Goal: Book appointment/travel/reservation

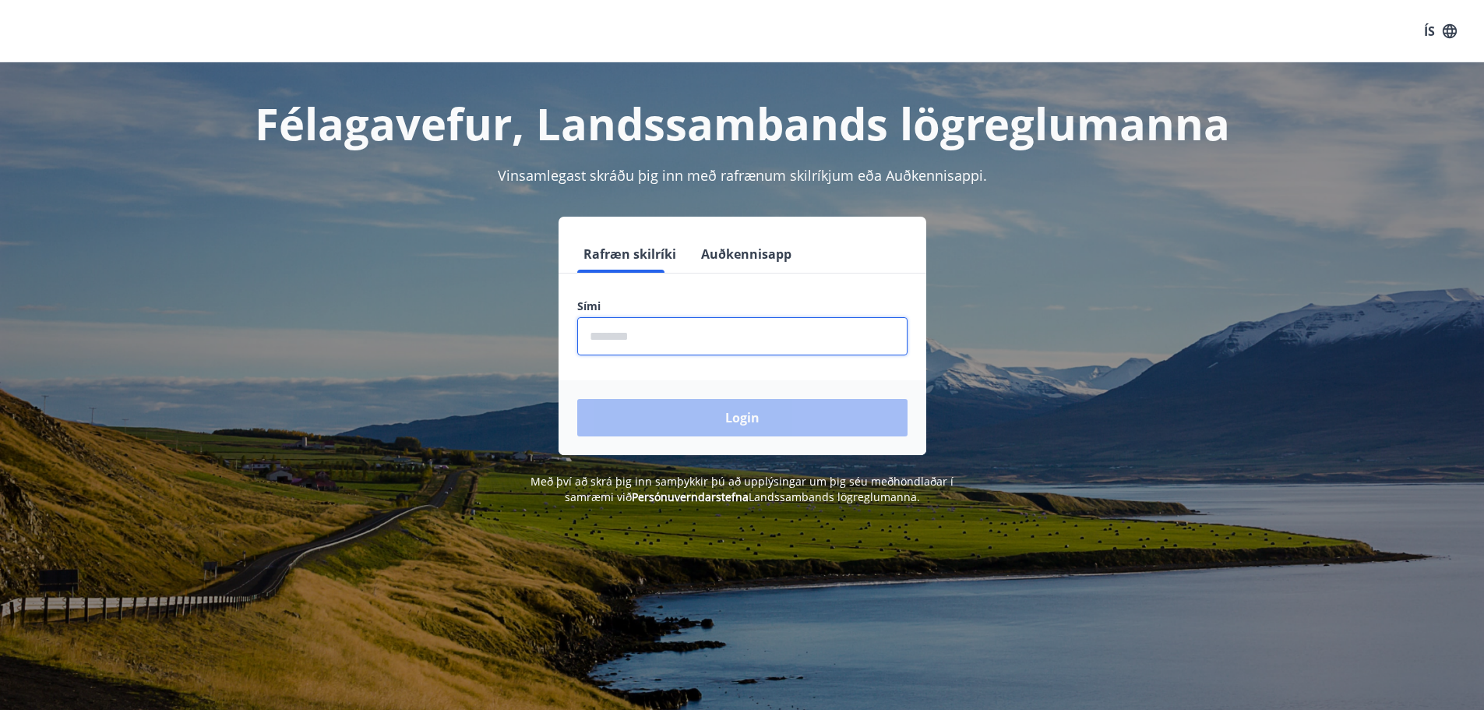
click at [720, 334] on input "phone" at bounding box center [742, 336] width 330 height 38
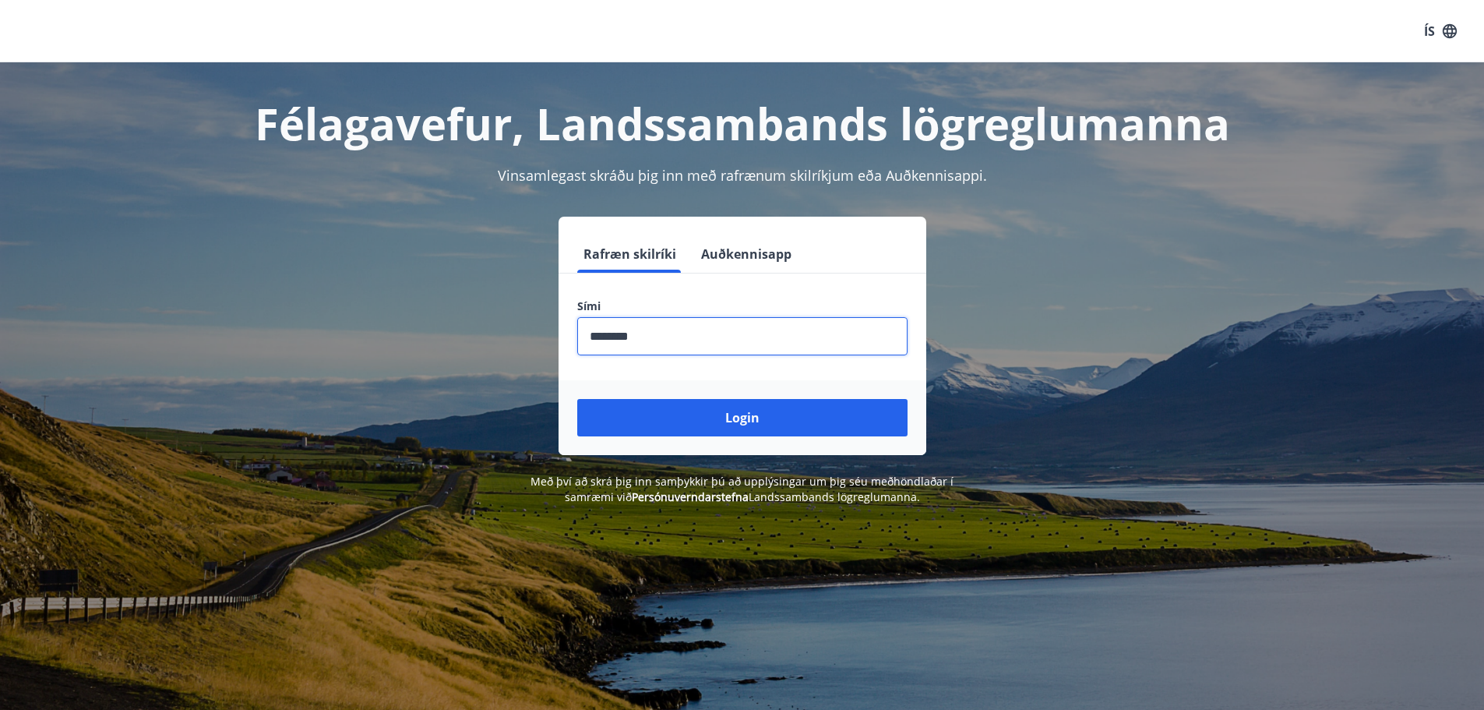
type input "********"
click at [577, 399] on button "Login" at bounding box center [742, 417] width 330 height 37
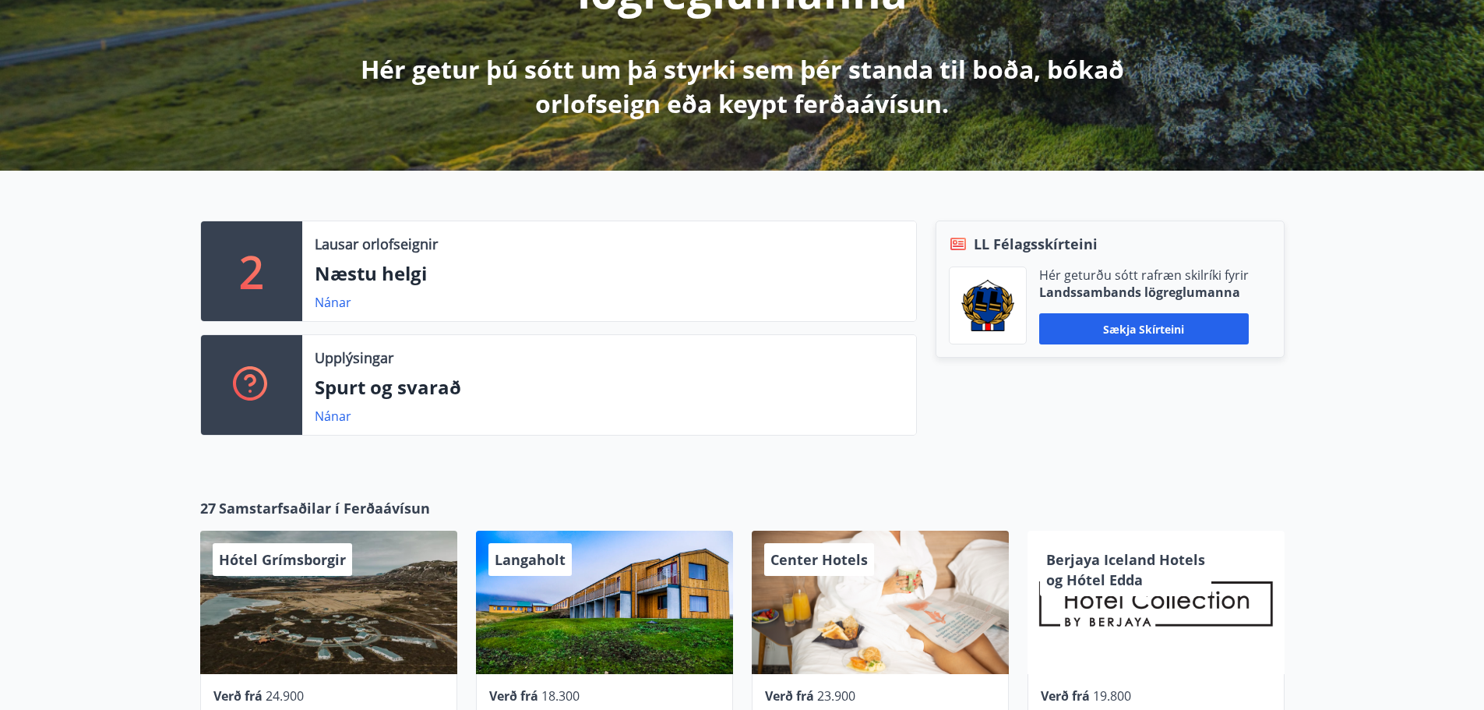
scroll to position [234, 0]
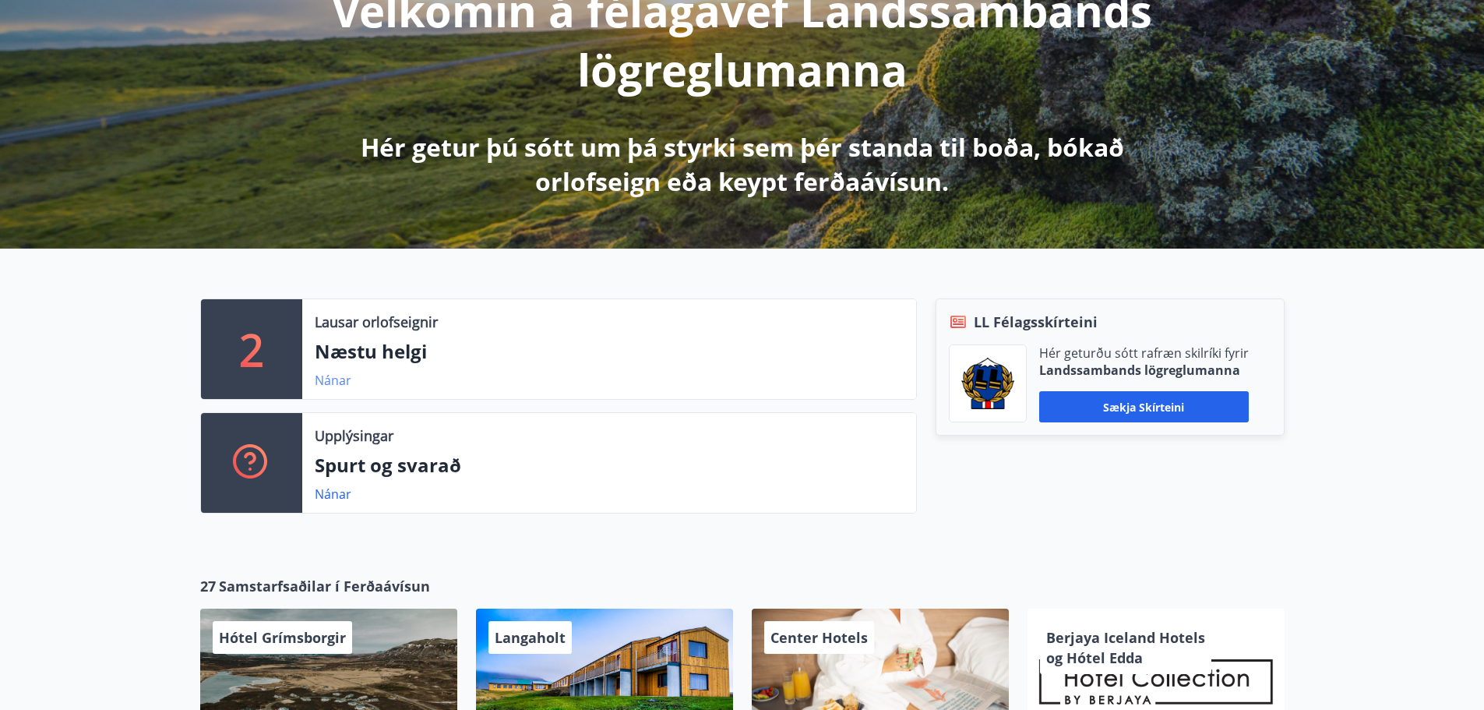
click at [330, 373] on link "Nánar" at bounding box center [333, 380] width 37 height 17
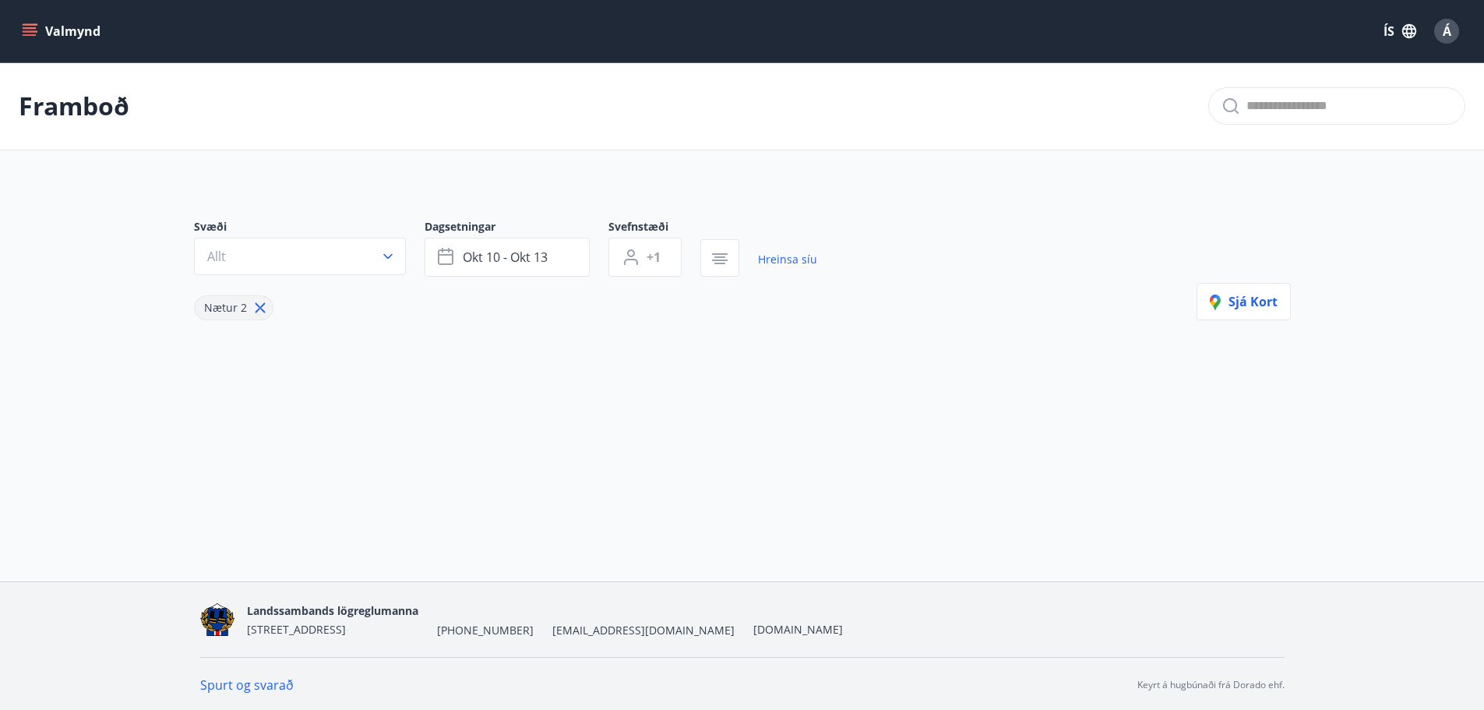
type input "*"
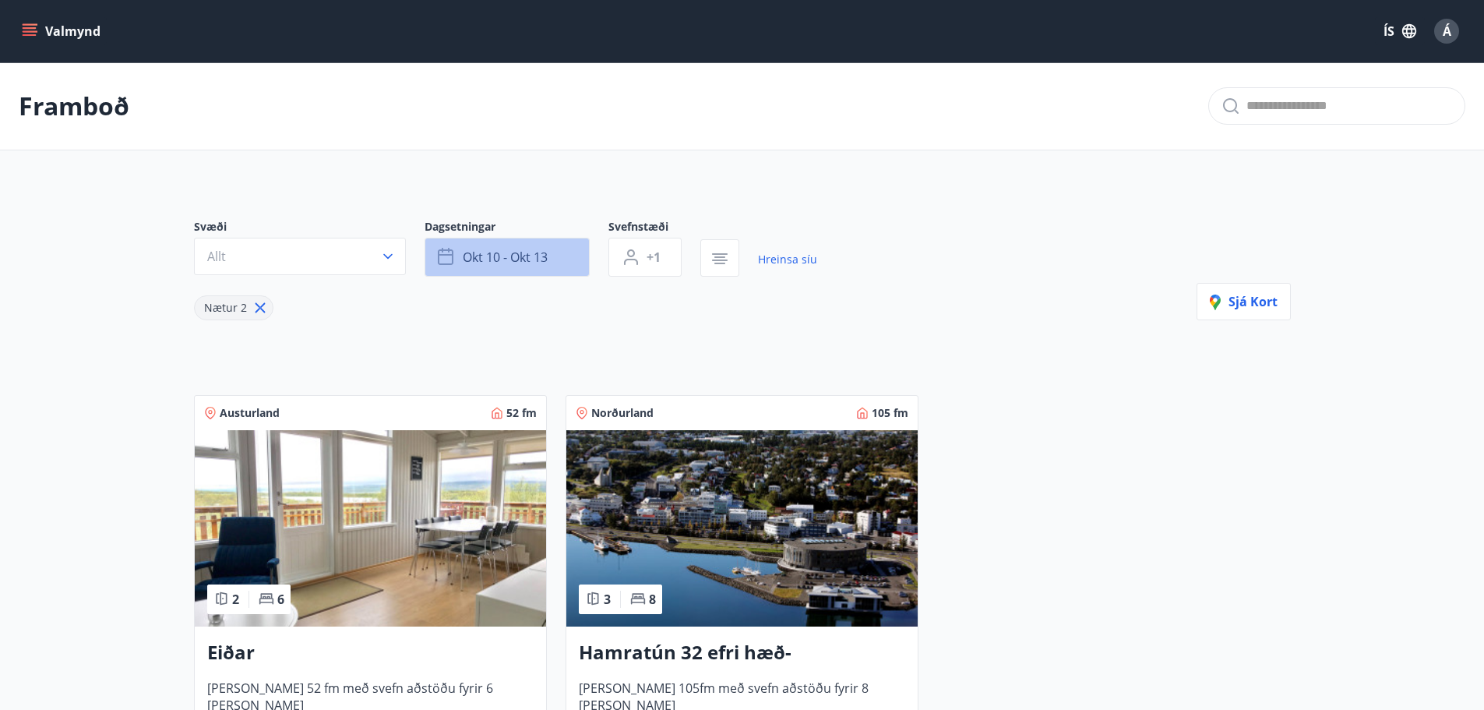
click at [541, 253] on span "okt 10 - okt 13" at bounding box center [505, 257] width 85 height 17
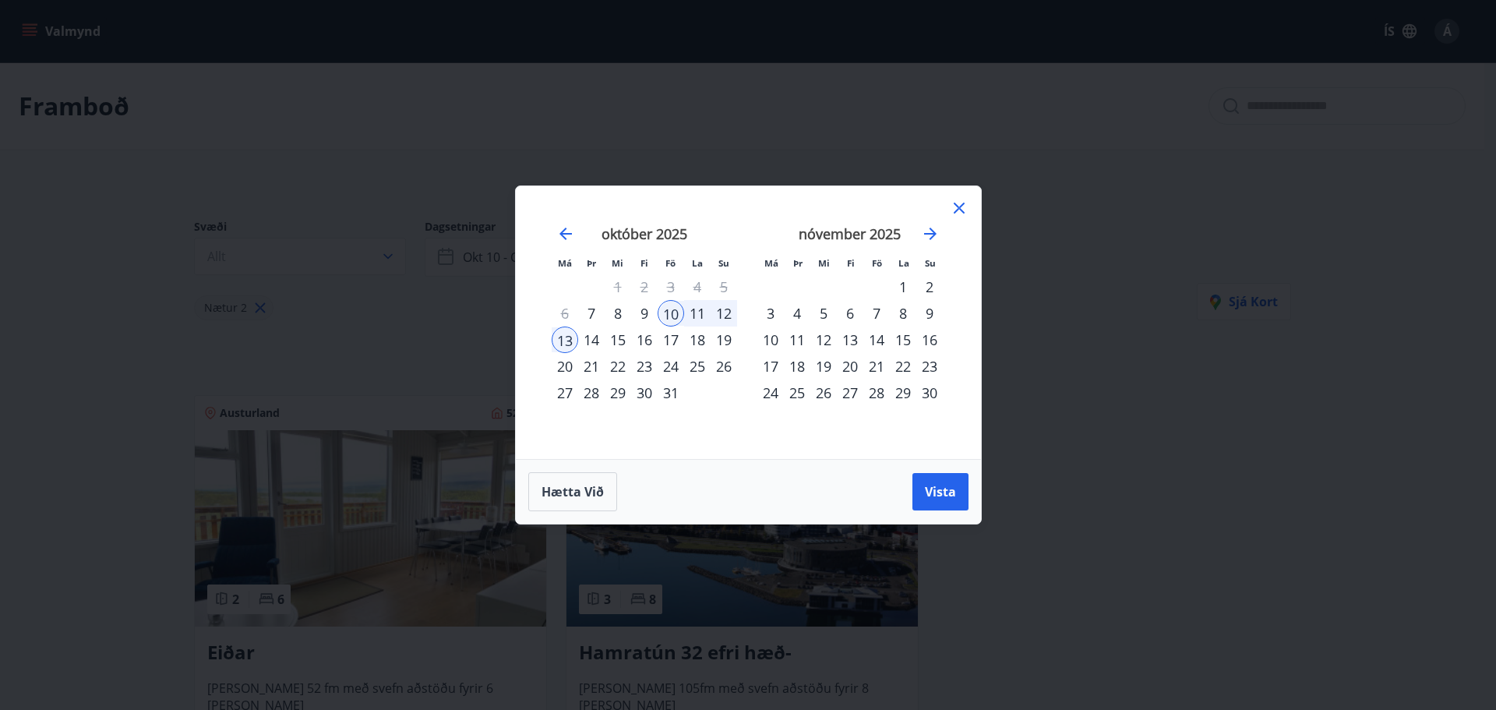
click at [873, 340] on div "14" at bounding box center [876, 339] width 26 height 26
click at [926, 337] on div "16" at bounding box center [929, 339] width 26 height 26
click at [932, 495] on span "Vista" at bounding box center [940, 491] width 31 height 17
